Goal: Task Accomplishment & Management: Complete application form

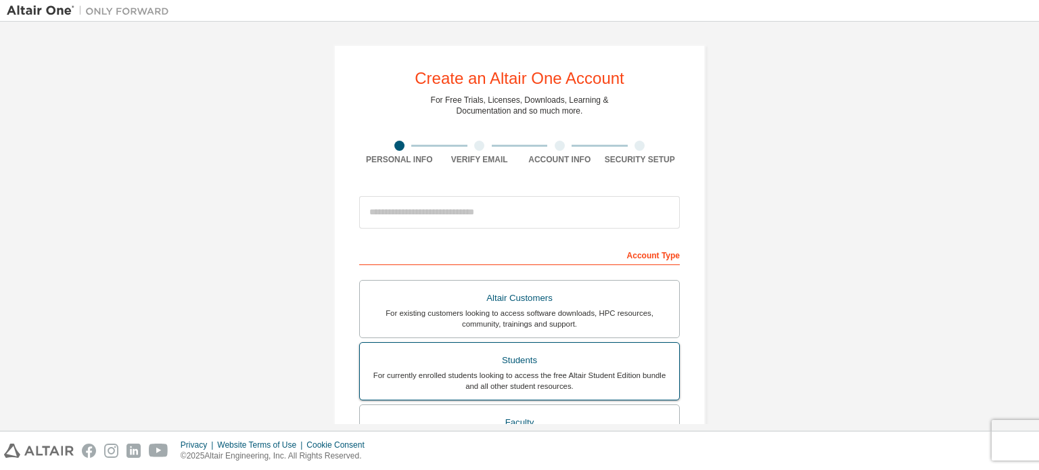
click at [508, 358] on div "Students" at bounding box center [519, 360] width 303 height 19
click at [500, 372] on div "For currently enrolled students looking to access the free Altair Student Editi…" at bounding box center [519, 381] width 303 height 22
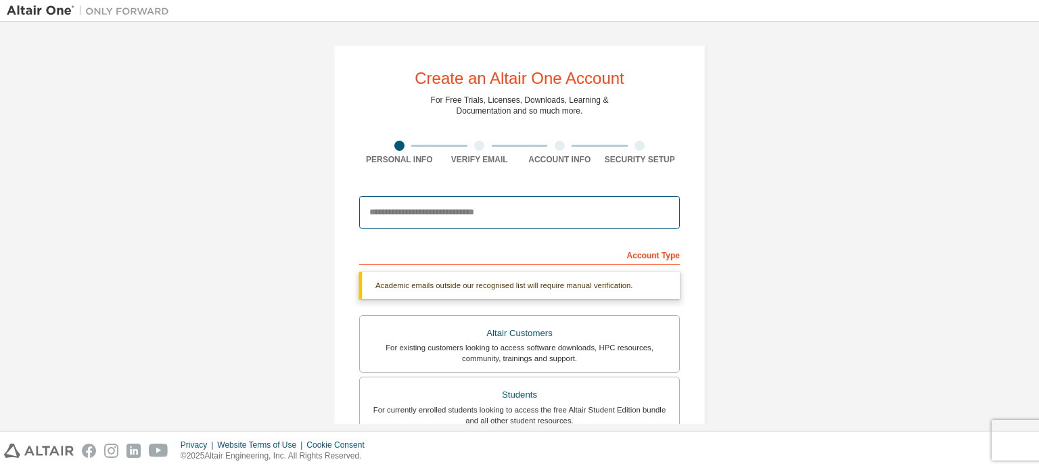
click at [422, 216] on input "email" at bounding box center [519, 212] width 321 height 32
type input "**********"
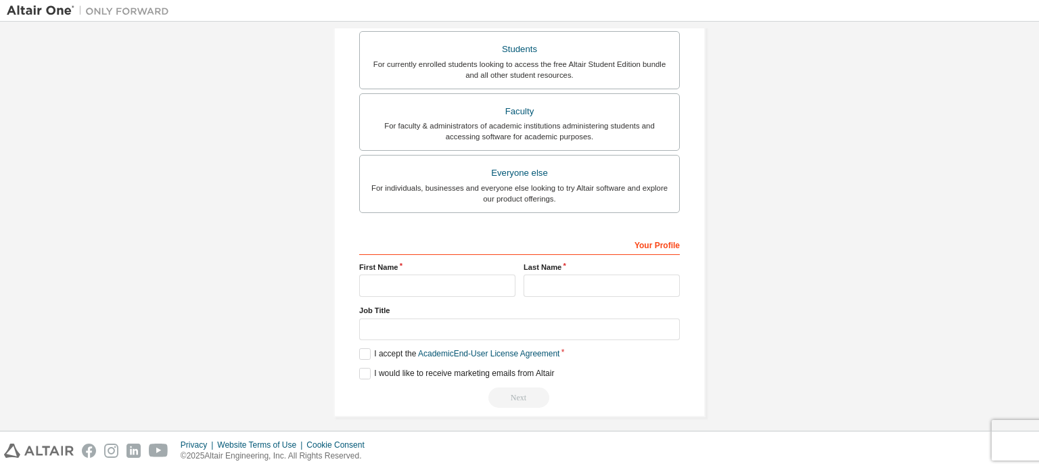
scroll to position [317, 0]
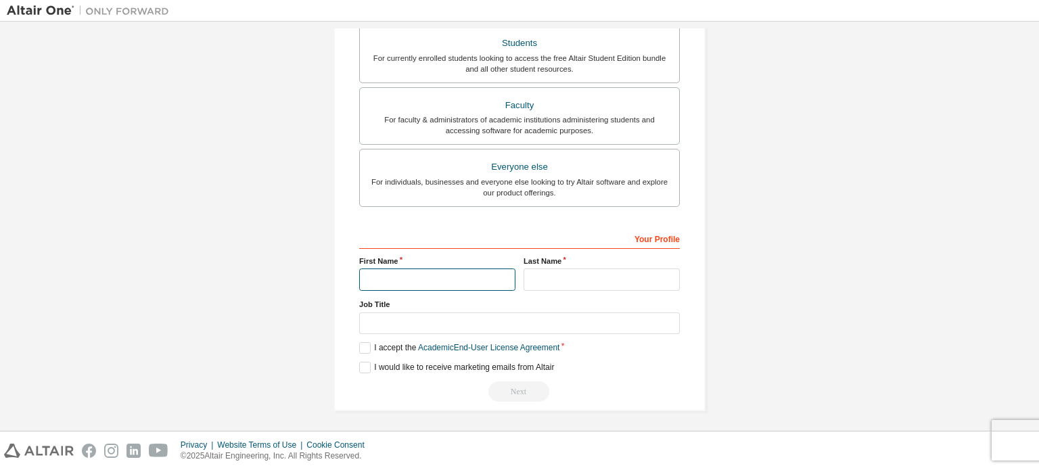
click at [428, 278] on input "text" at bounding box center [437, 280] width 156 height 22
type input "***"
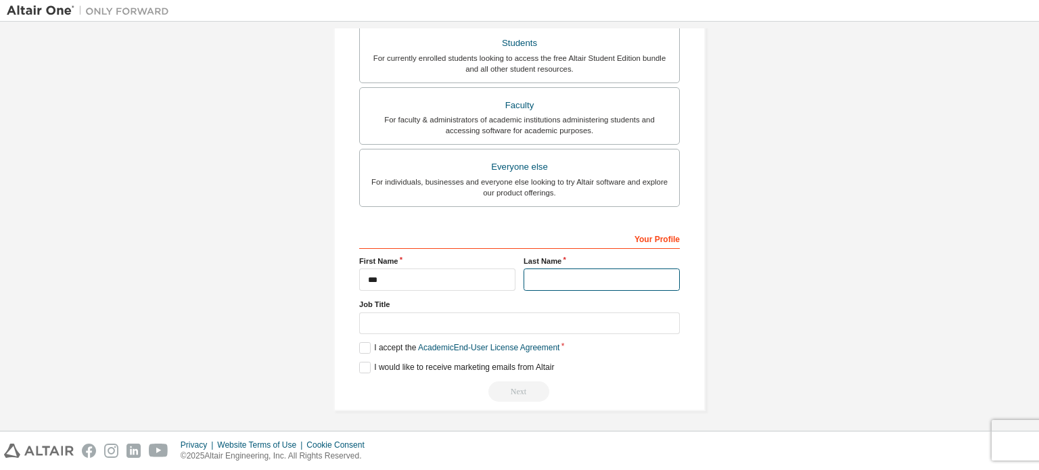
click at [553, 286] on input "text" at bounding box center [602, 280] width 156 height 22
type input "*****"
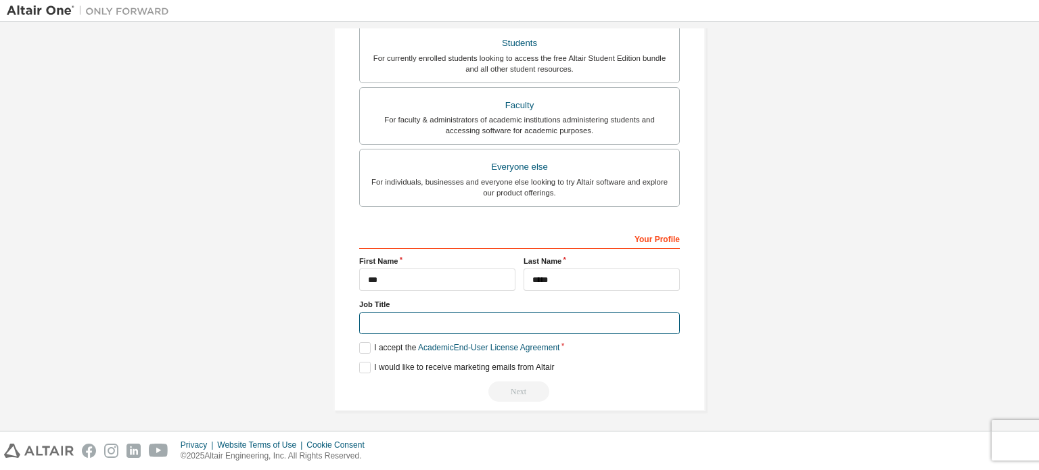
click at [434, 319] on input "text" at bounding box center [519, 324] width 321 height 22
type input "*******"
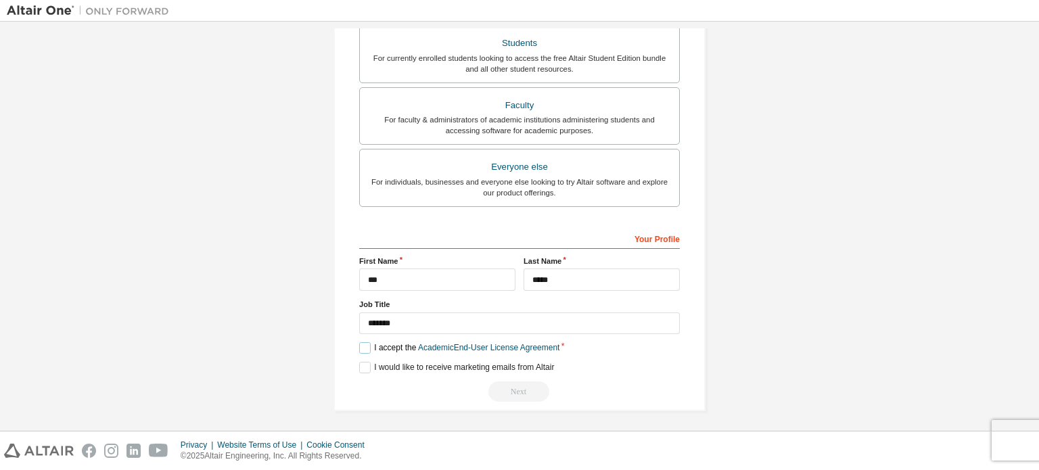
click at [359, 346] on label "I accept the Academic End-User License Agreement" at bounding box center [459, 348] width 200 height 12
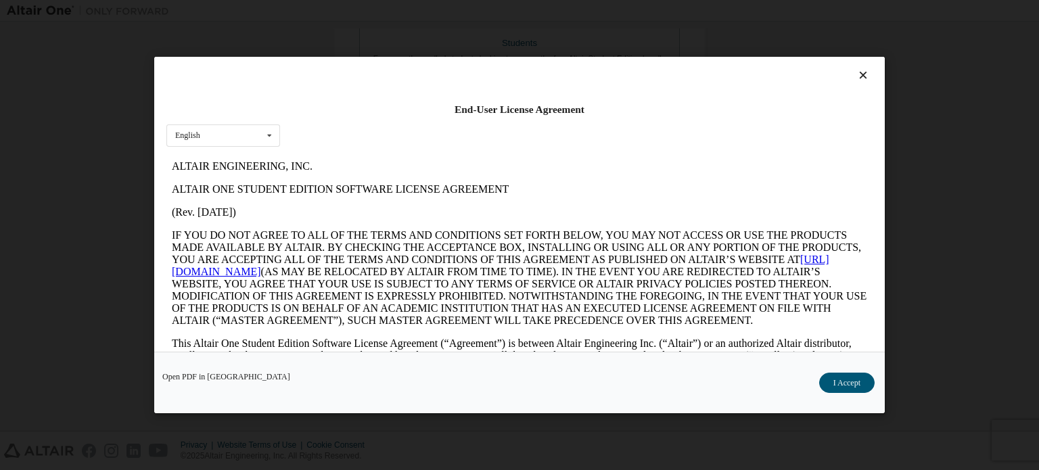
scroll to position [0, 0]
click at [845, 381] on button "I Accept" at bounding box center [847, 383] width 55 height 20
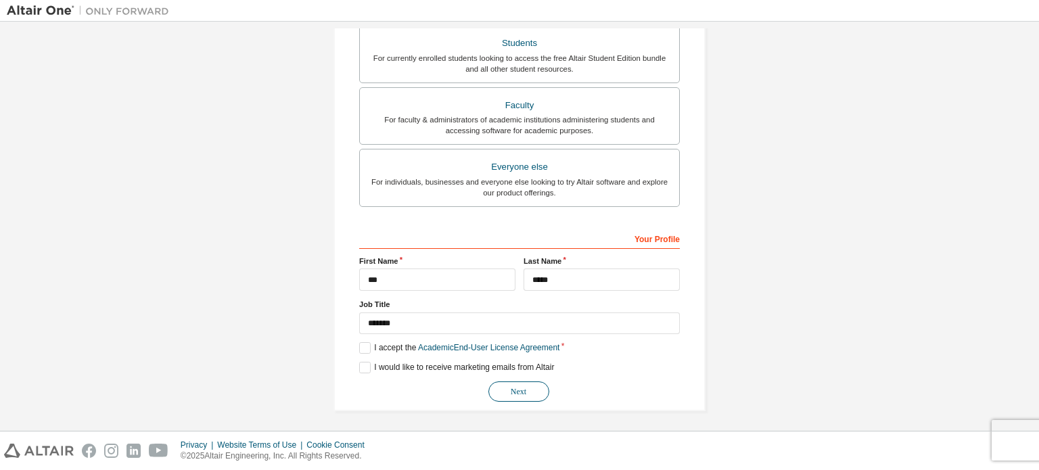
click at [512, 392] on button "Next" at bounding box center [519, 392] width 61 height 20
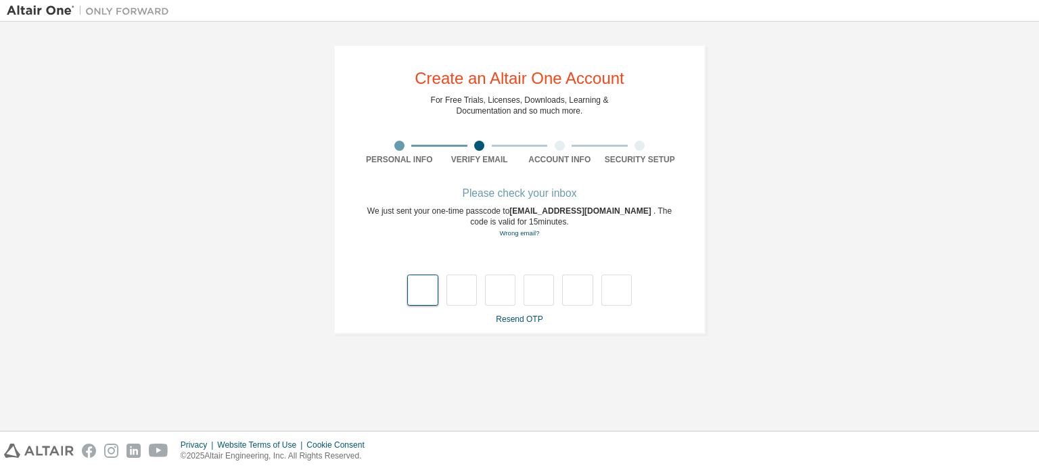
click at [428, 300] on input "text" at bounding box center [422, 290] width 30 height 31
type input "*"
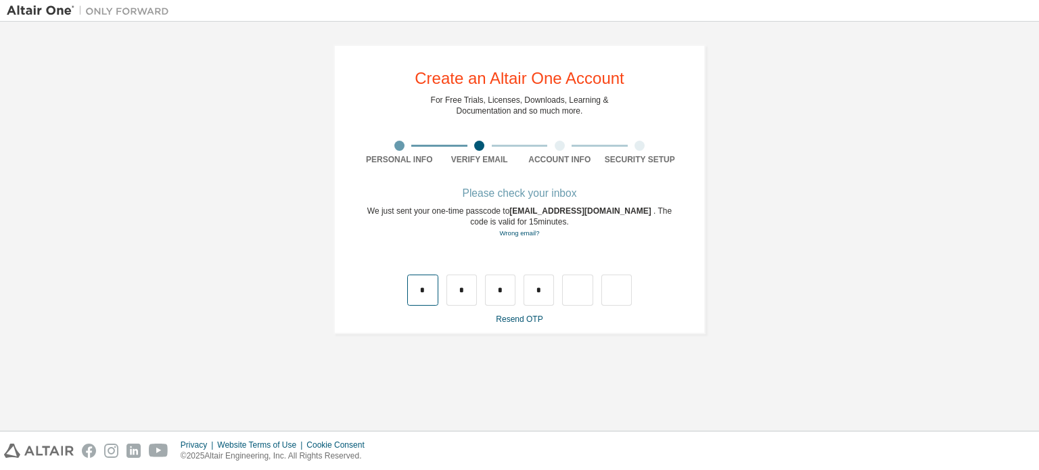
type input "*"
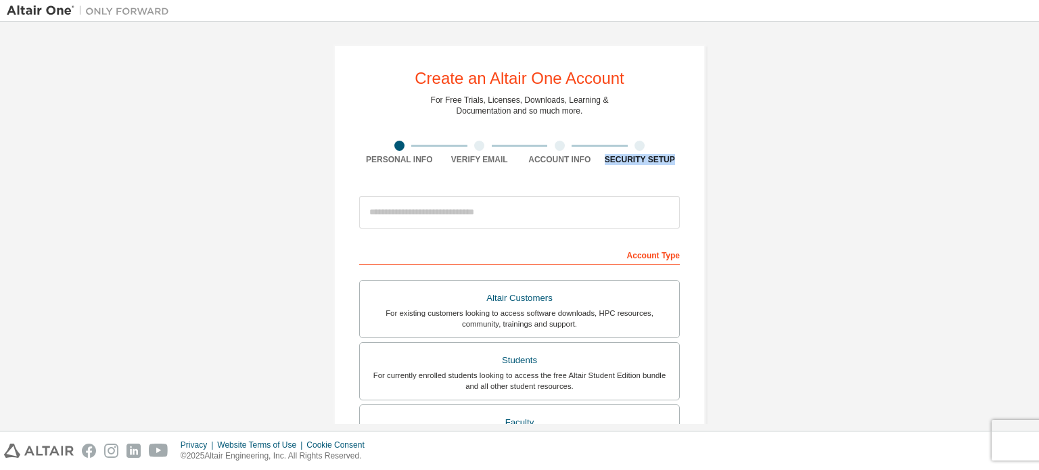
drag, startPoint x: 1033, startPoint y: 141, endPoint x: 1029, endPoint y: 174, distance: 33.4
click at [1029, 174] on div "Create an Altair One Account For Free Trials, Licenses, Downloads, Learning & D…" at bounding box center [519, 226] width 1039 height 409
click at [849, 208] on div "Create an Altair One Account For Free Trials, Licenses, Downloads, Learning & D…" at bounding box center [520, 386] width 1026 height 717
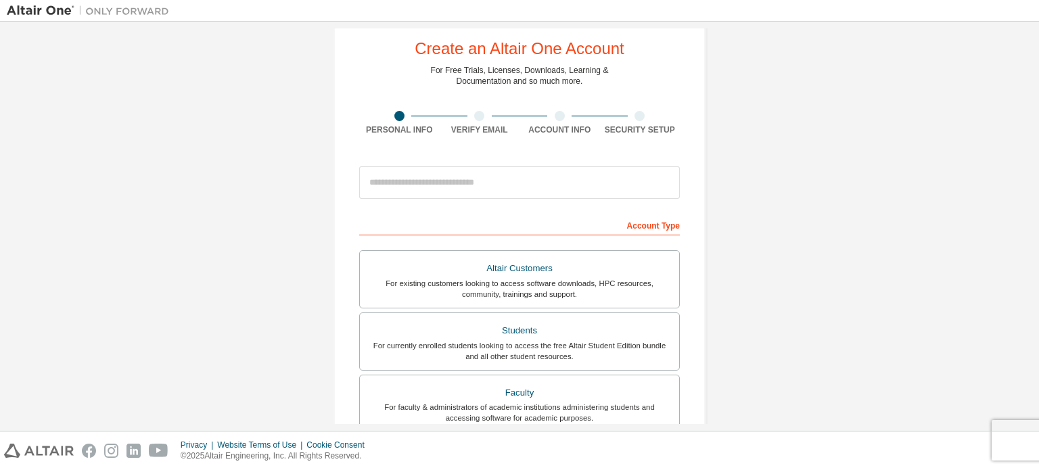
scroll to position [28, 0]
